Goal: Task Accomplishment & Management: Use online tool/utility

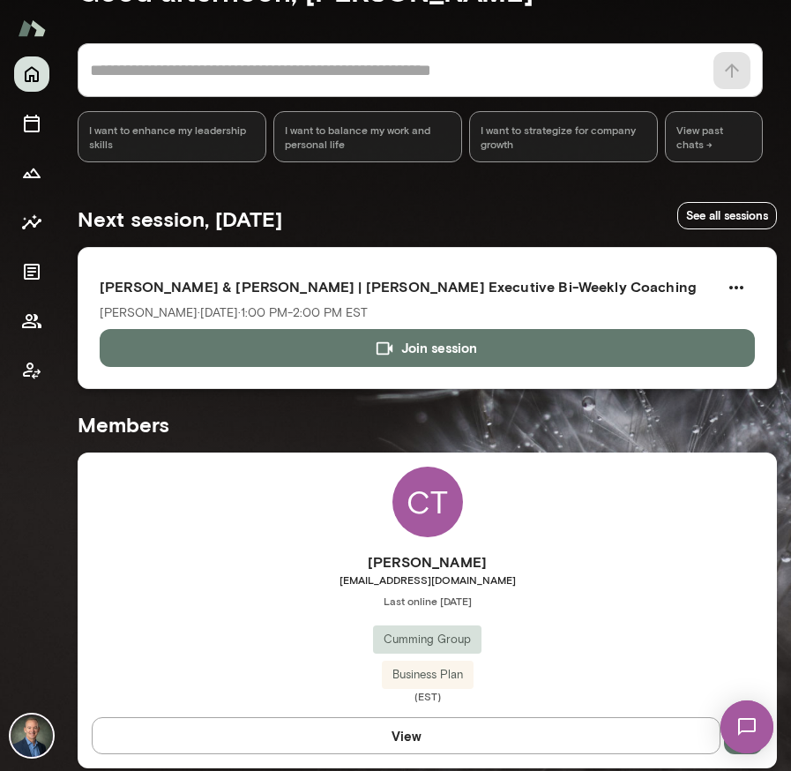
scroll to position [64, 0]
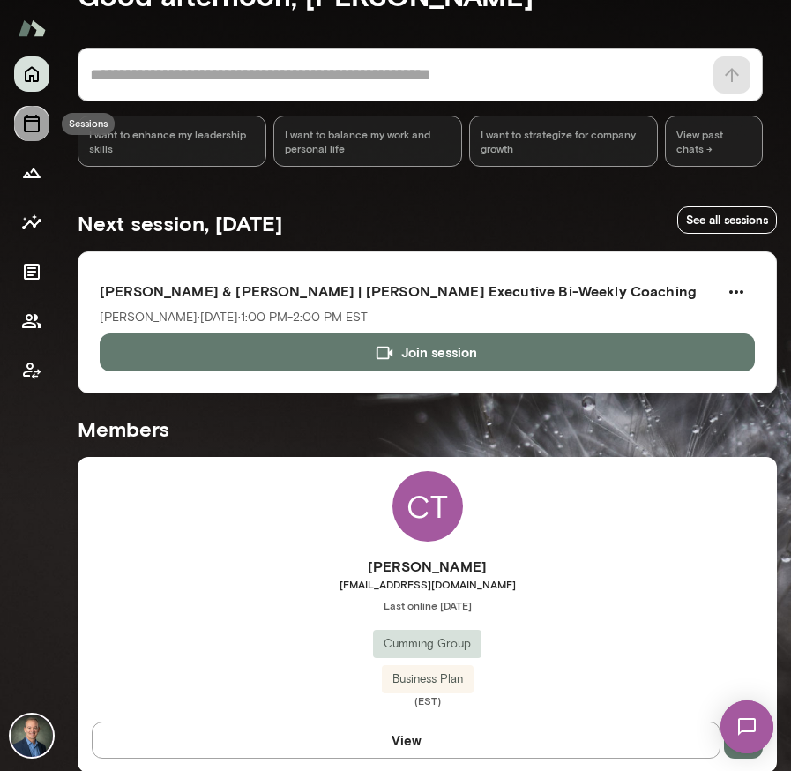
click at [31, 125] on icon "Sessions" at bounding box center [31, 123] width 21 height 21
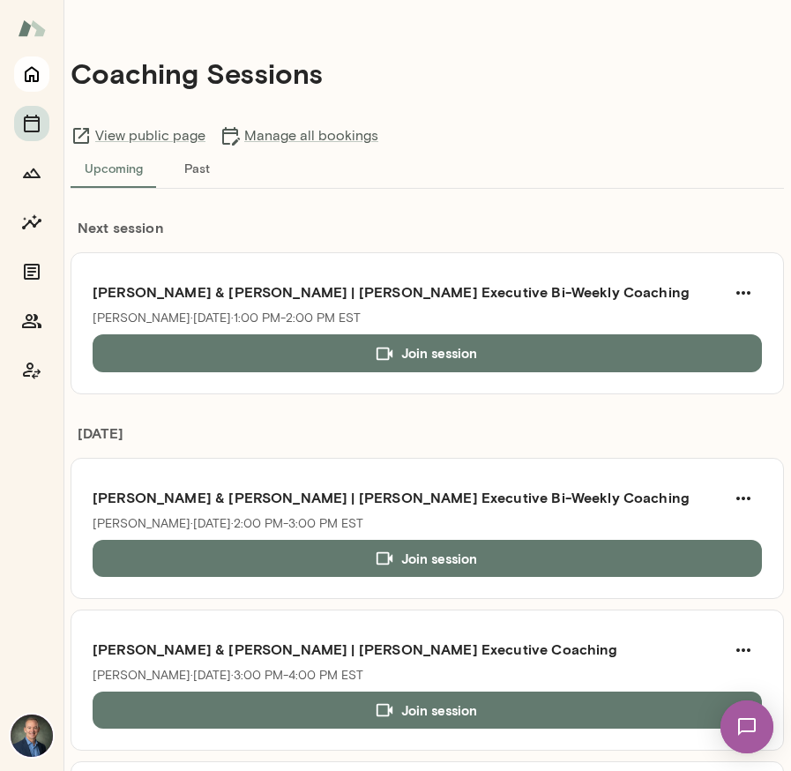
click at [32, 80] on icon "Home" at bounding box center [31, 74] width 21 height 21
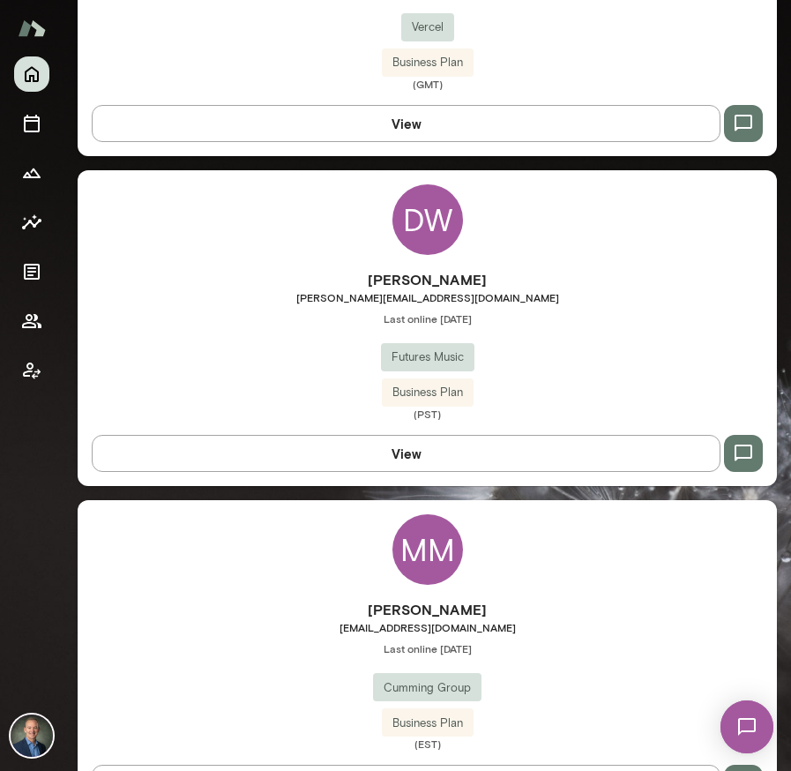
scroll to position [6279, 0]
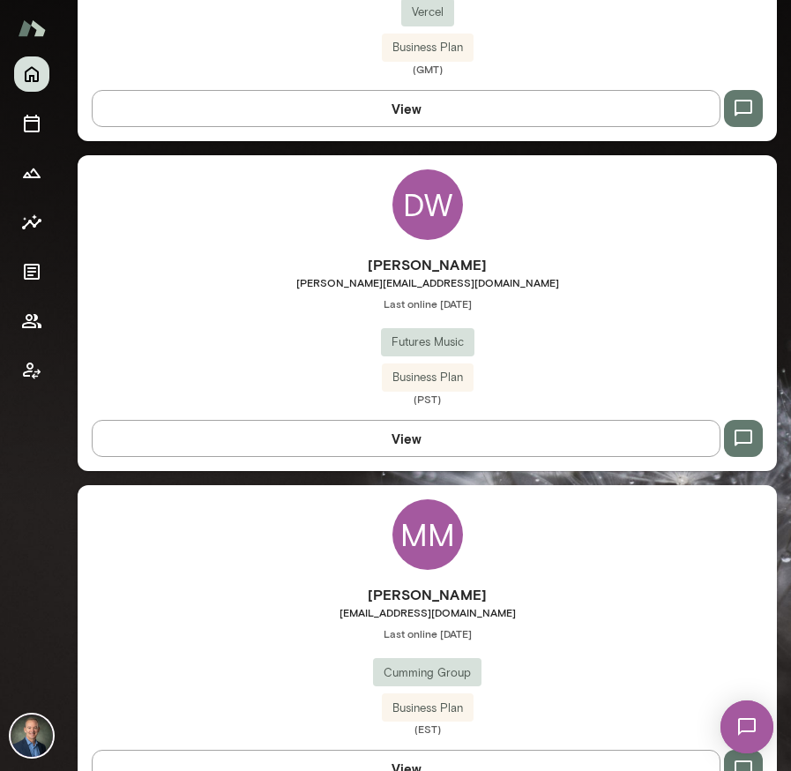
click at [316, 363] on div "[PERSON_NAME] [PERSON_NAME][EMAIL_ADDRESS][DOMAIN_NAME] Last online [DATE] Futu…" at bounding box center [427, 330] width 699 height 152
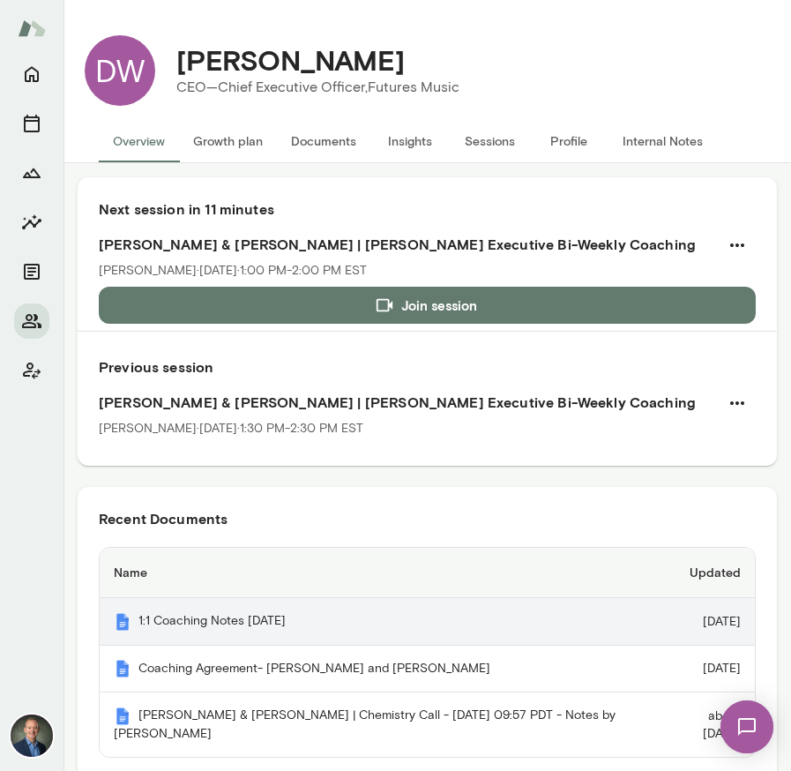
click at [273, 621] on th "1:1 Coaching Notes [DATE]" at bounding box center [378, 622] width 557 height 48
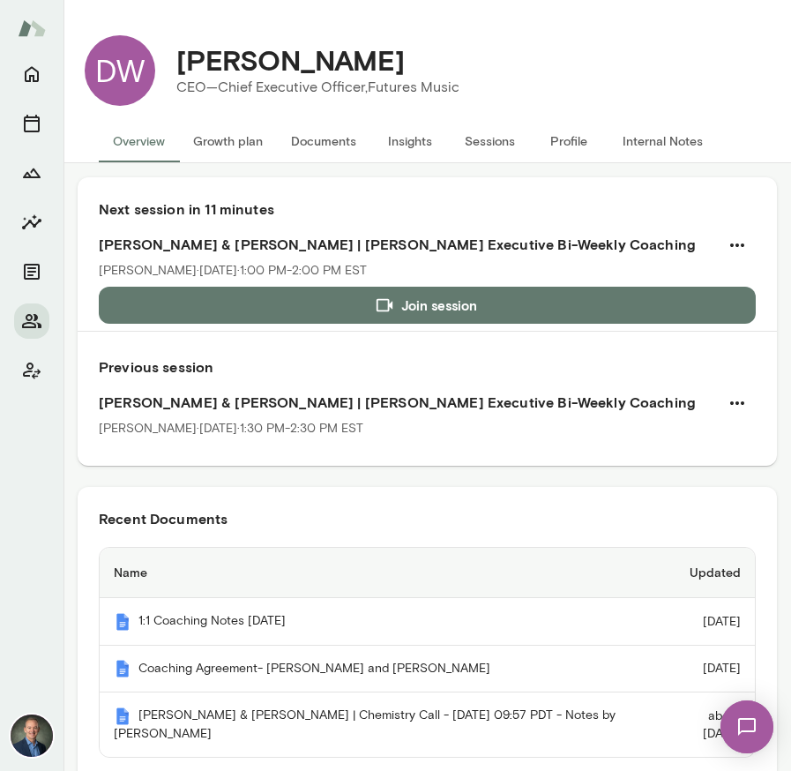
click at [360, 300] on button "Join session" at bounding box center [427, 305] width 657 height 37
